Goal: Information Seeking & Learning: Learn about a topic

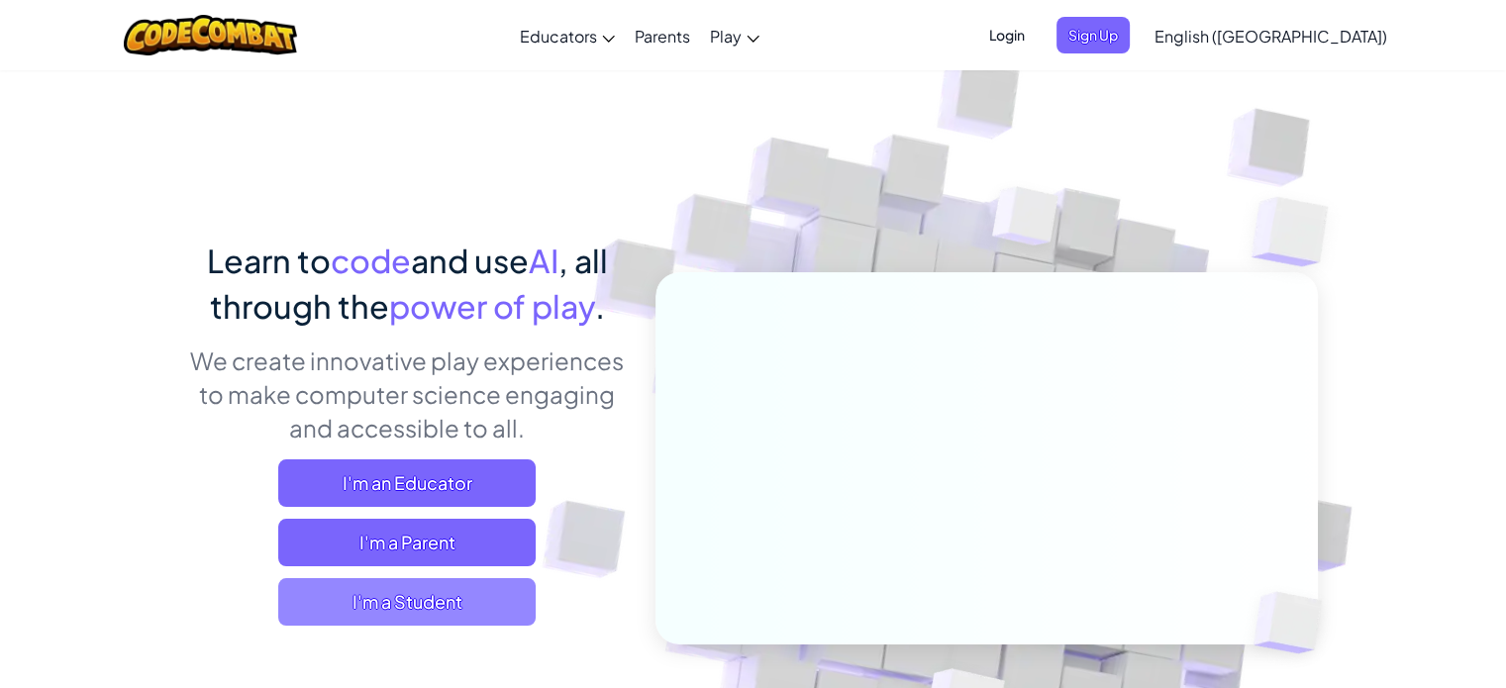
click at [409, 597] on span "I'm a Student" at bounding box center [406, 602] width 257 height 48
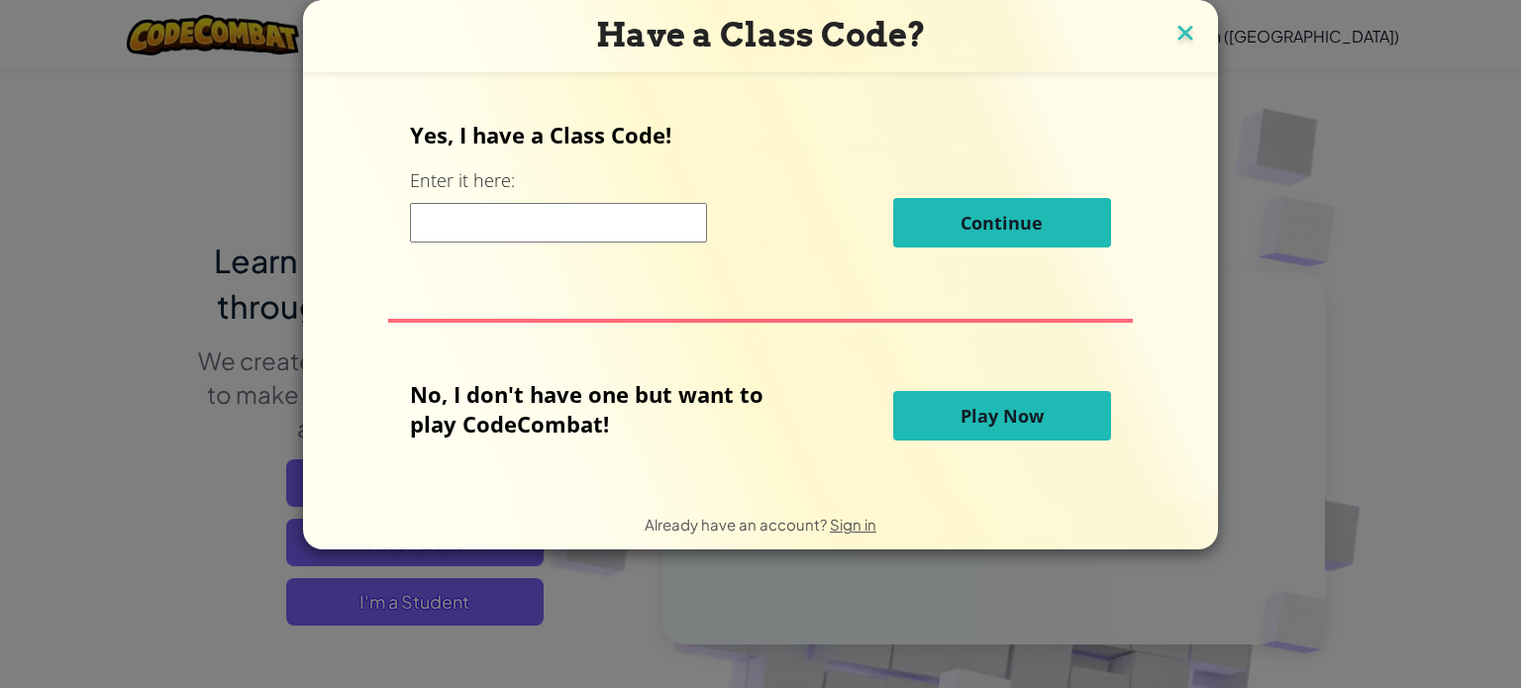
click at [1178, 32] on img at bounding box center [1185, 35] width 26 height 30
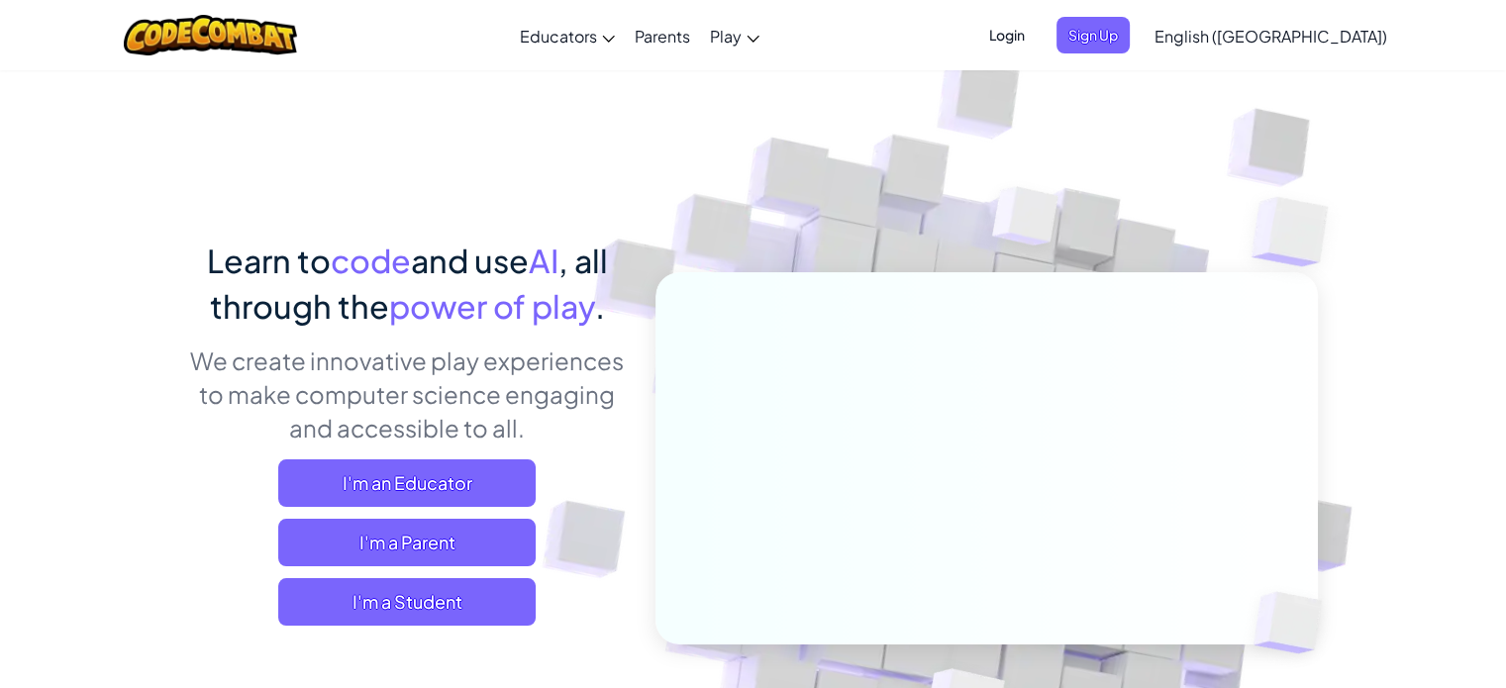
click at [1037, 37] on span "Login" at bounding box center [1006, 35] width 59 height 37
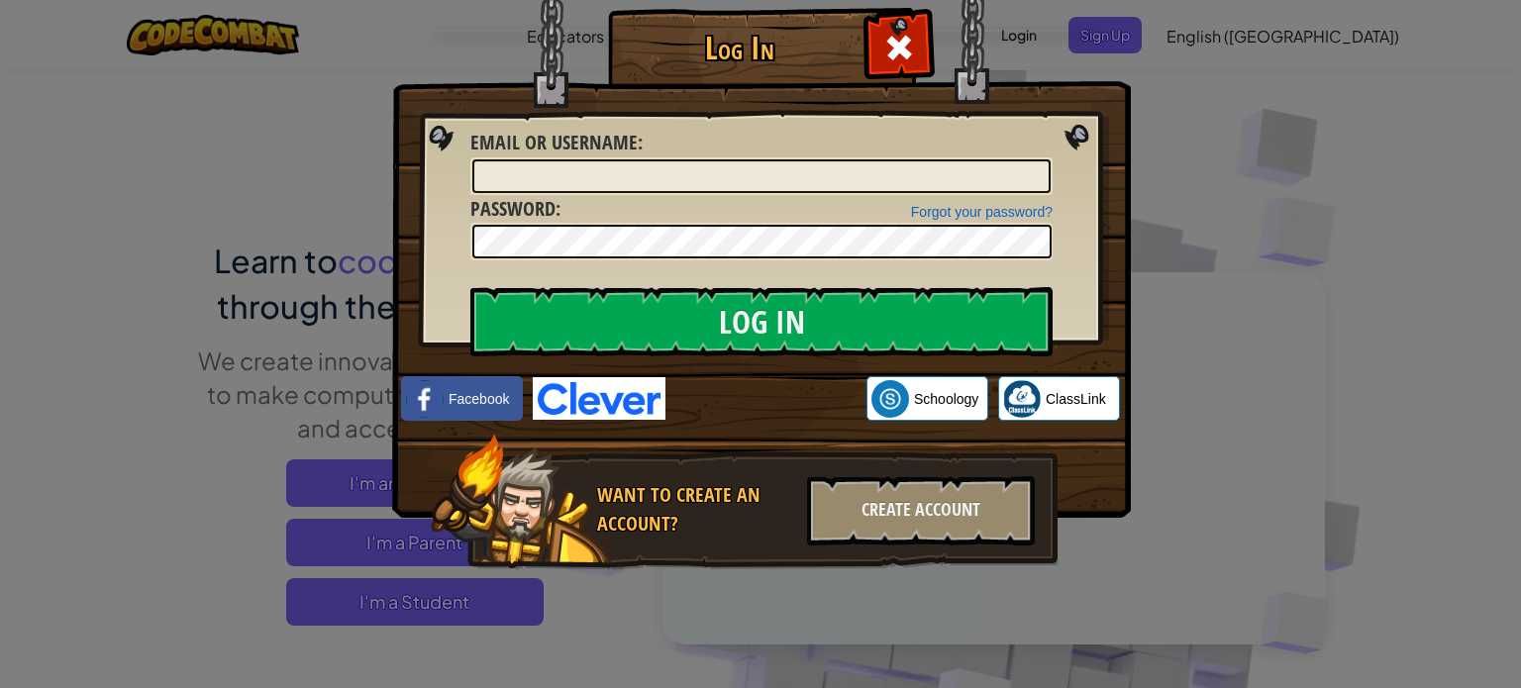
click at [591, 396] on img at bounding box center [599, 398] width 133 height 43
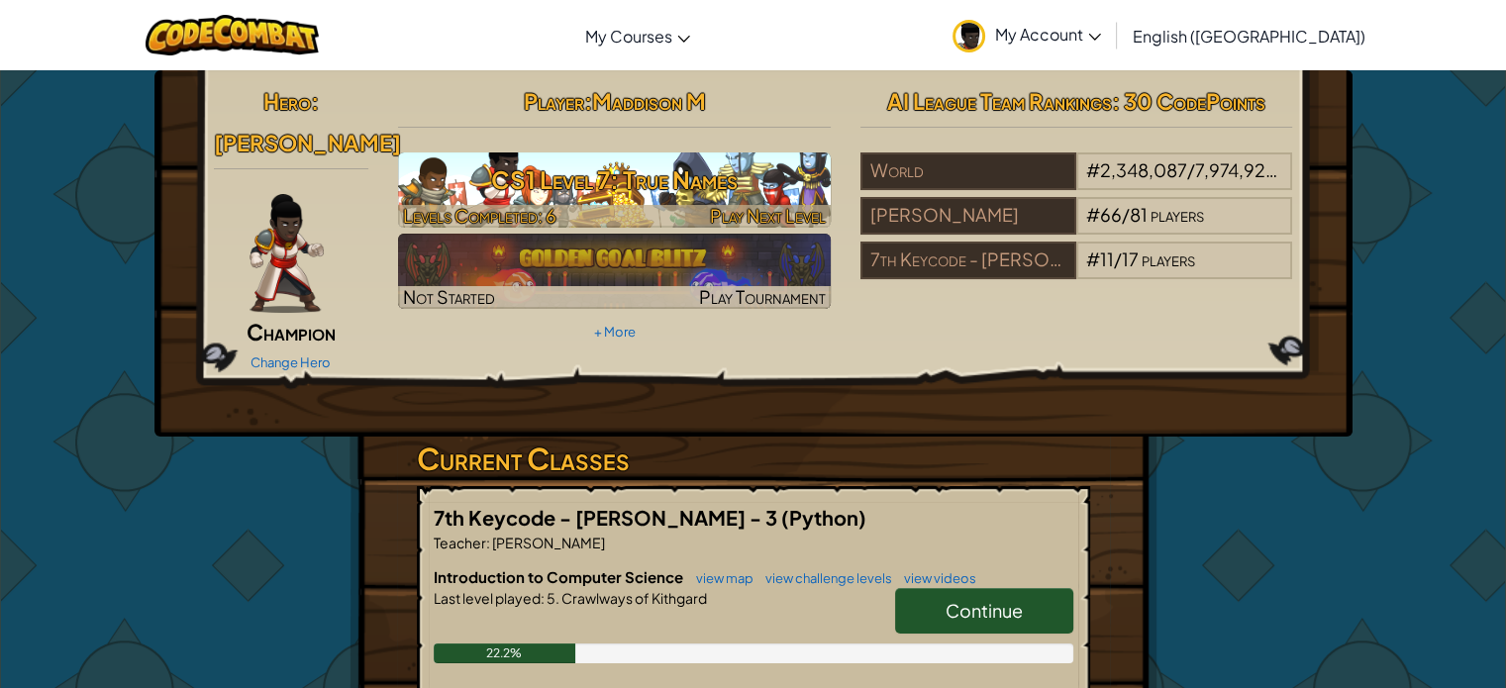
click at [644, 178] on h3 "CS1 Level 7: True Names" at bounding box center [614, 179] width 433 height 45
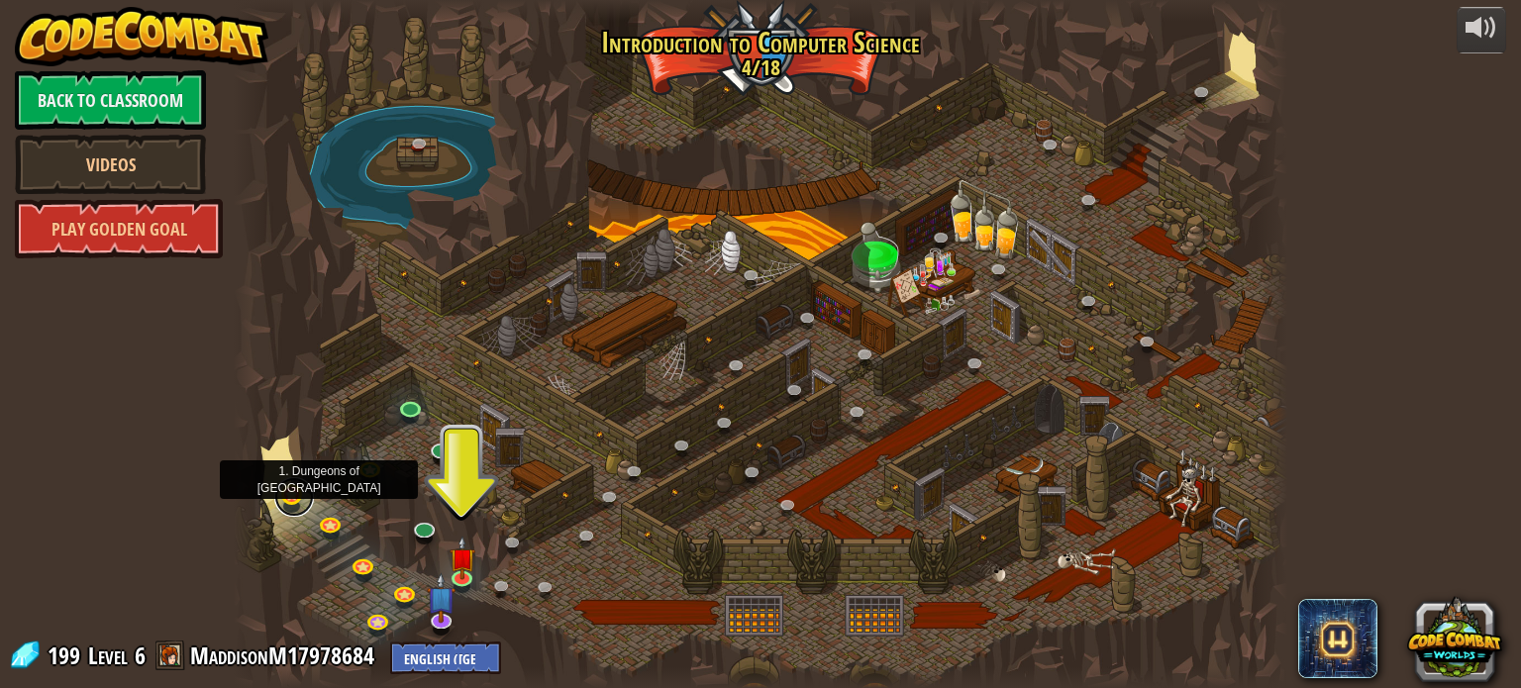
click at [286, 490] on link at bounding box center [294, 497] width 40 height 40
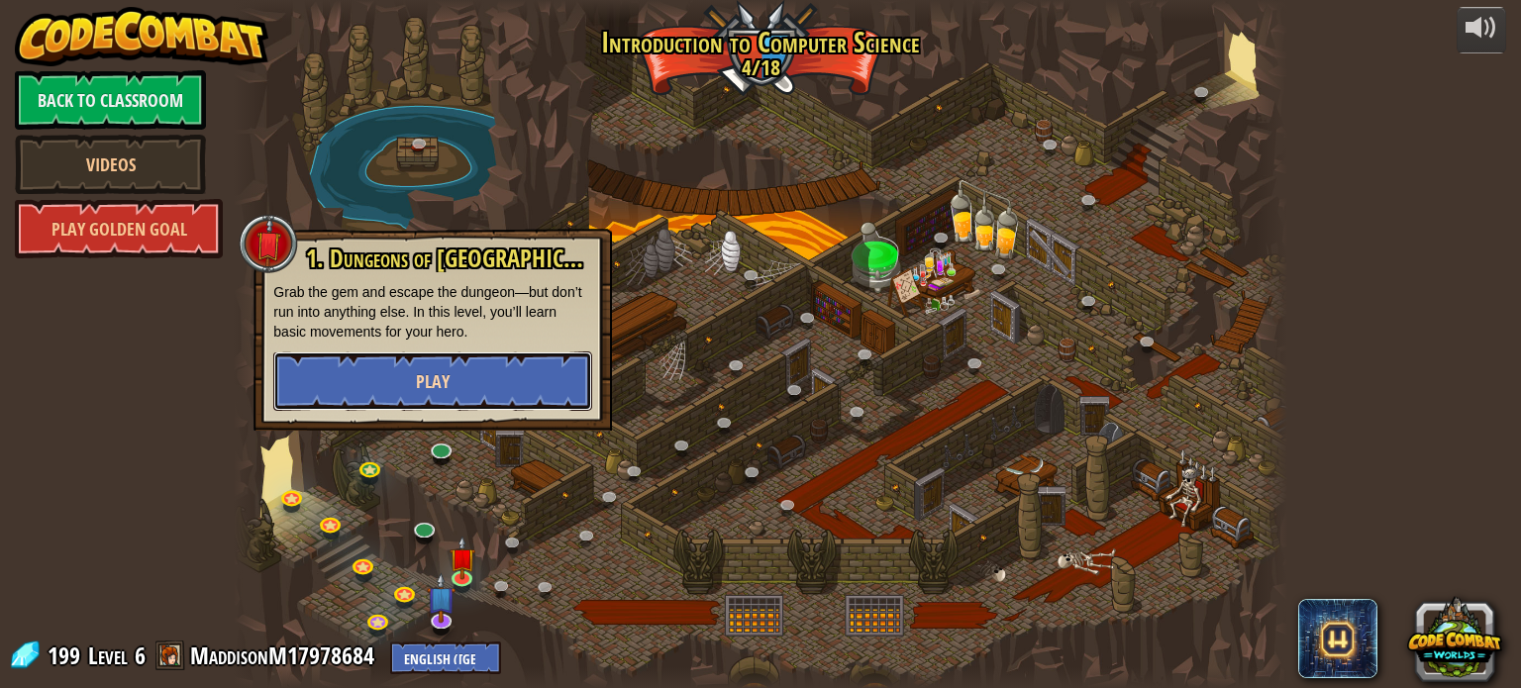
click at [470, 371] on button "Play" at bounding box center [432, 381] width 319 height 59
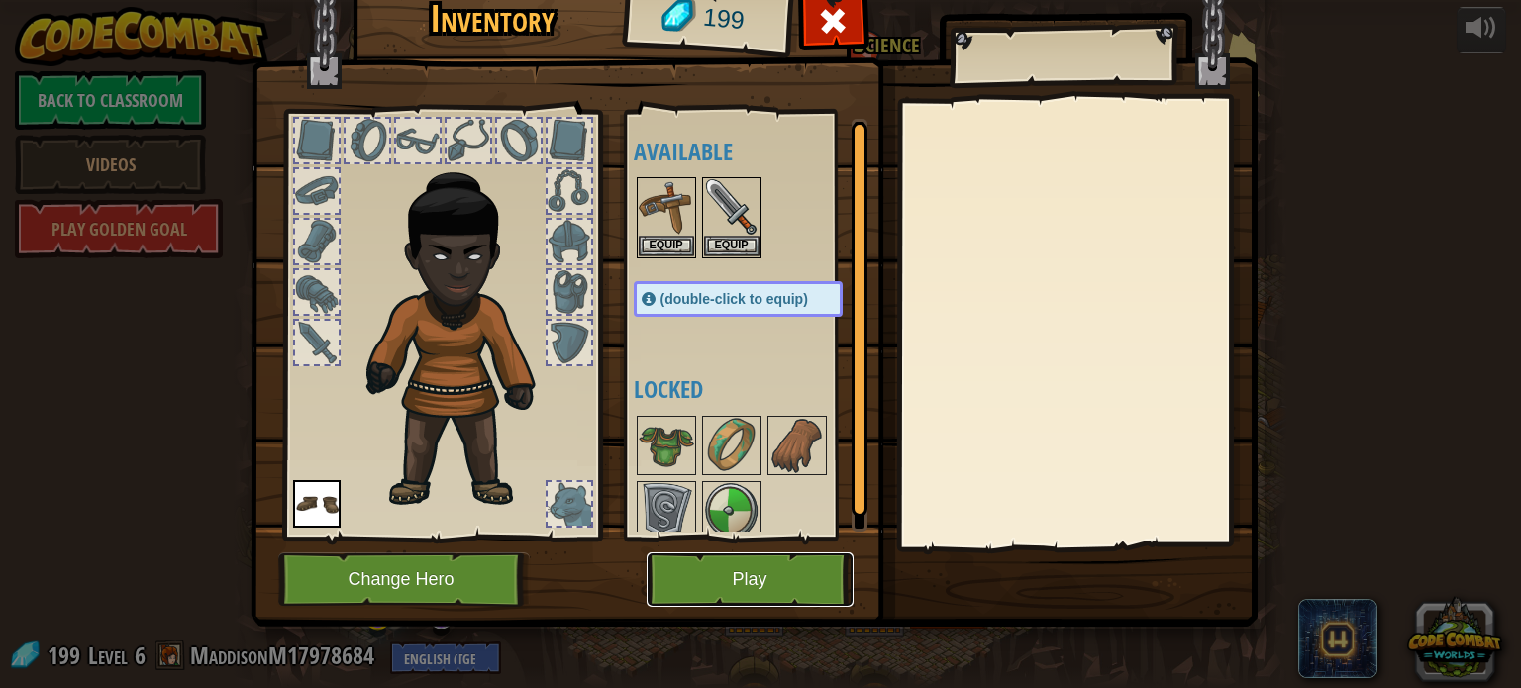
click at [753, 566] on button "Play" at bounding box center [750, 580] width 207 height 54
